Goal: Transaction & Acquisition: Purchase product/service

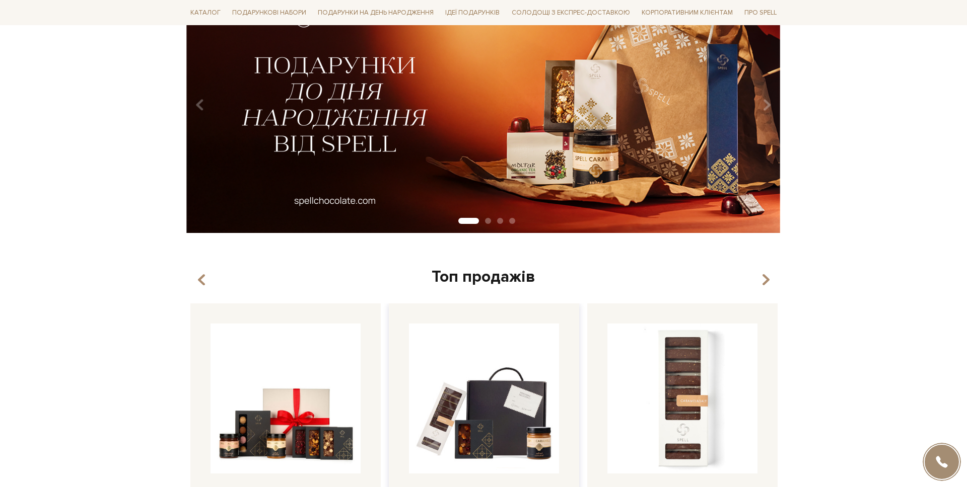
scroll to position [325, 0]
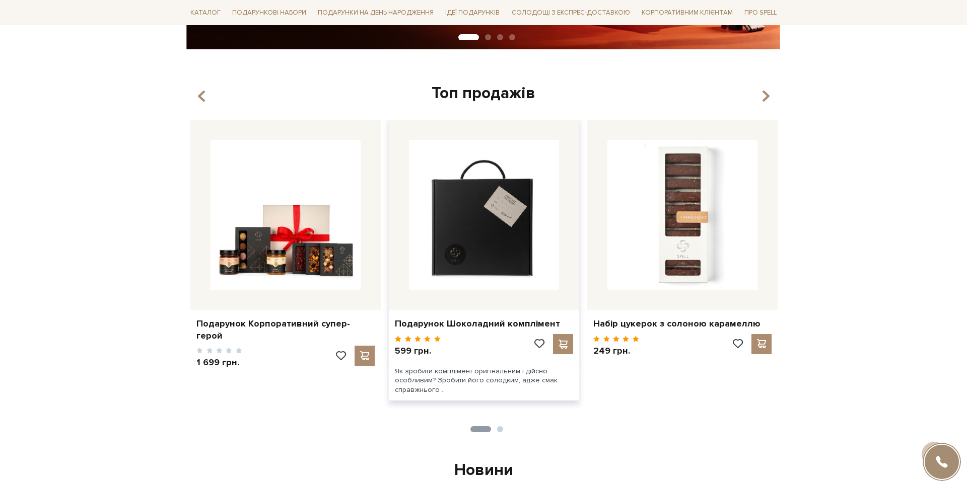
click at [500, 266] on img at bounding box center [484, 215] width 150 height 150
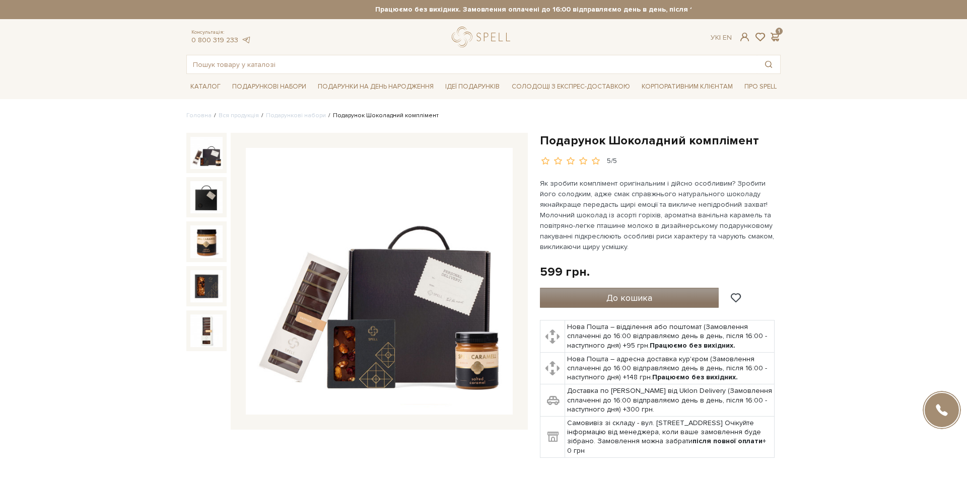
click at [614, 293] on span "До кошика" at bounding box center [629, 298] width 46 height 11
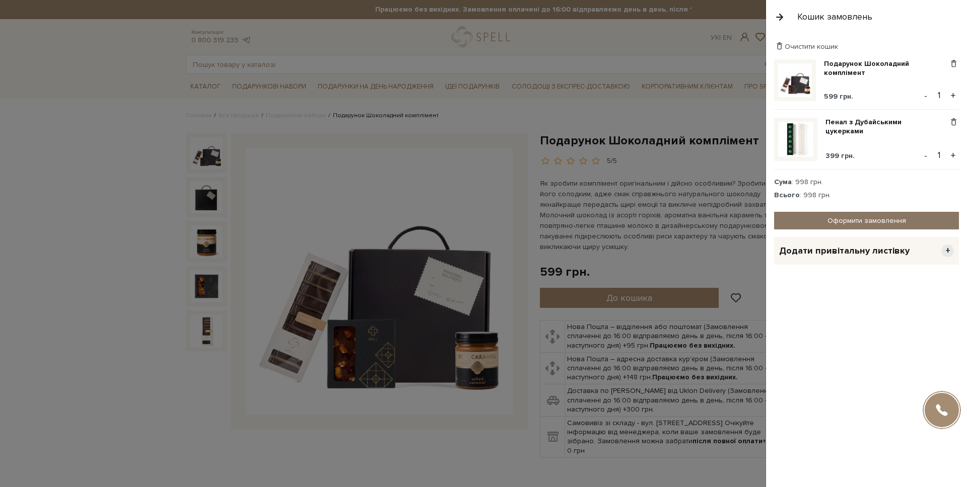
click at [867, 217] on link "Оформити замовлення" at bounding box center [866, 221] width 185 height 18
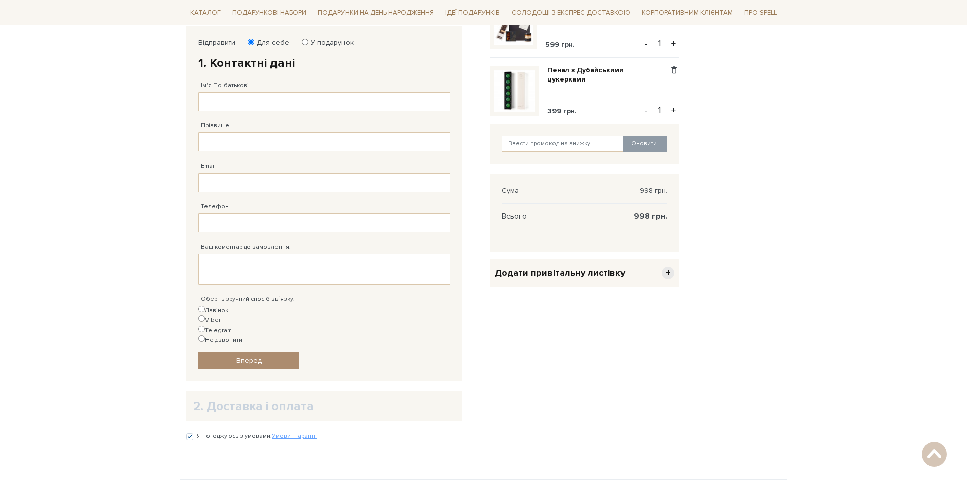
scroll to position [169, 0]
click at [258, 95] on input "Ім'я По-батькові" at bounding box center [324, 102] width 252 height 19
type input "Михайло Романович"
click at [242, 149] on input "Прізвище" at bounding box center [324, 142] width 252 height 19
type input "Ковальов"
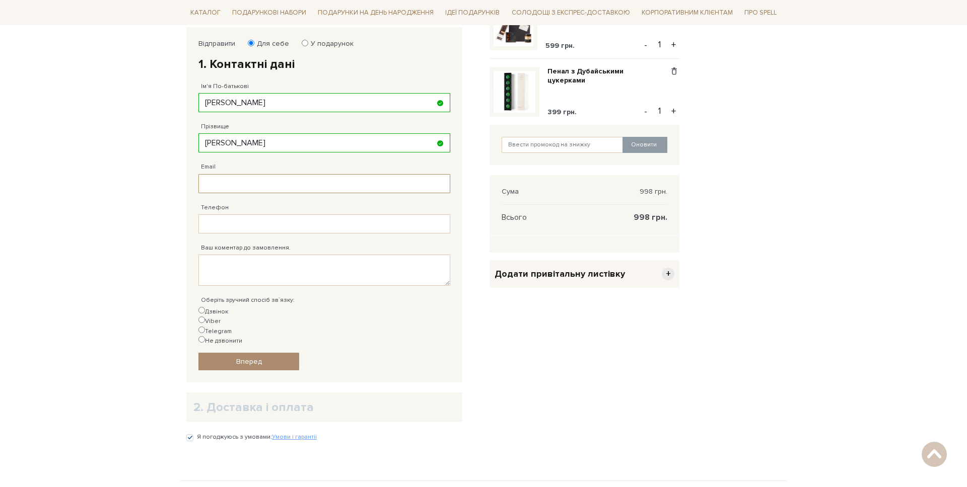
click at [230, 192] on input "Email" at bounding box center [324, 183] width 252 height 19
type input "m.kovalov@spellchocolate.com"
click at [251, 224] on input "Телефон" at bounding box center [324, 224] width 252 height 19
type input "38 (067) 443 81 82"
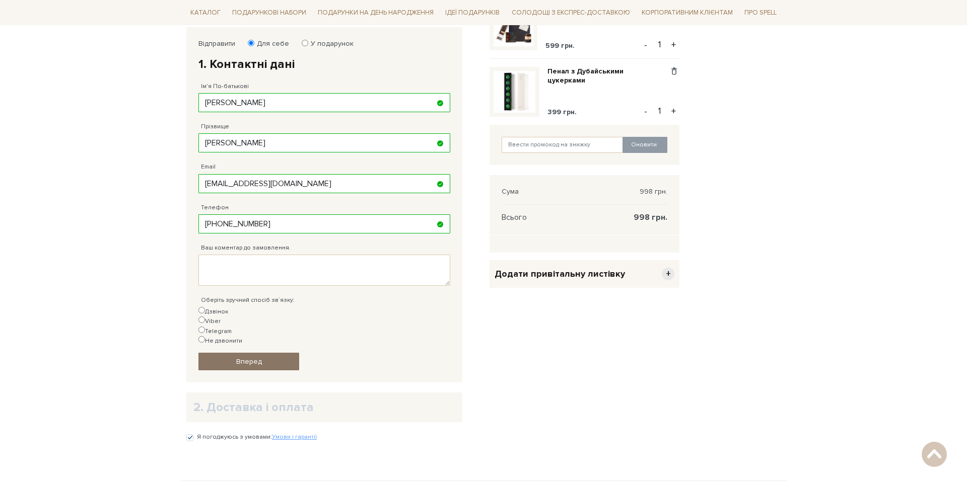
click at [257, 358] on span "Вперед" at bounding box center [249, 362] width 26 height 9
